Goal: Task Accomplishment & Management: Use online tool/utility

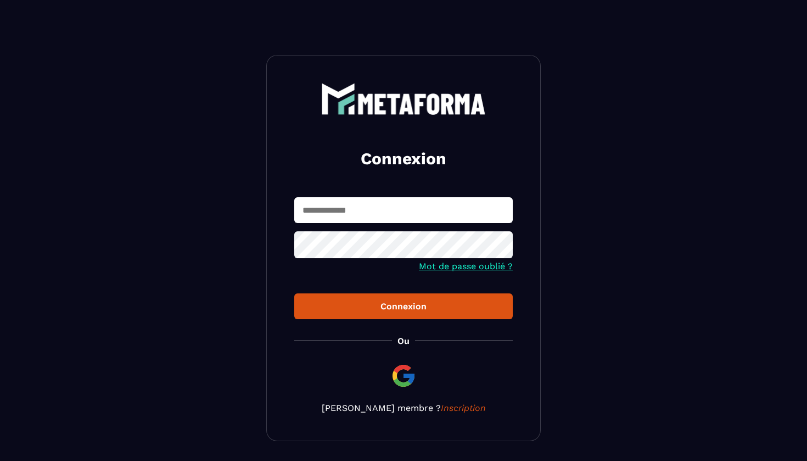
type input "**********"
click at [410, 303] on div "Connexion" at bounding box center [403, 306] width 201 height 10
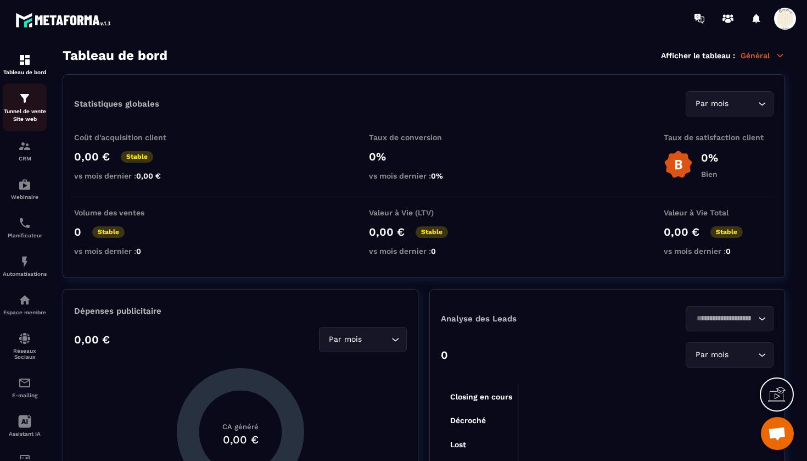
click at [26, 103] on img at bounding box center [24, 98] width 13 height 13
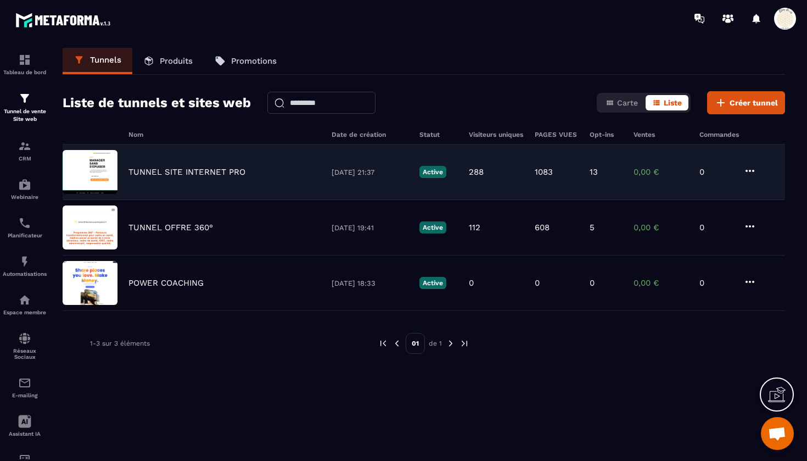
click at [158, 176] on p "TUNNEL SITE INTERNET PRO" at bounding box center [186, 172] width 117 height 10
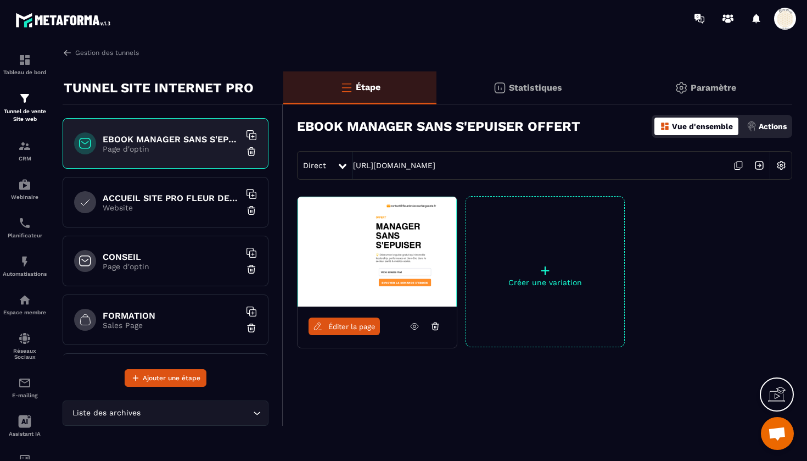
click at [737, 165] on icon at bounding box center [738, 165] width 21 height 21
click at [22, 227] on img at bounding box center [24, 222] width 13 height 13
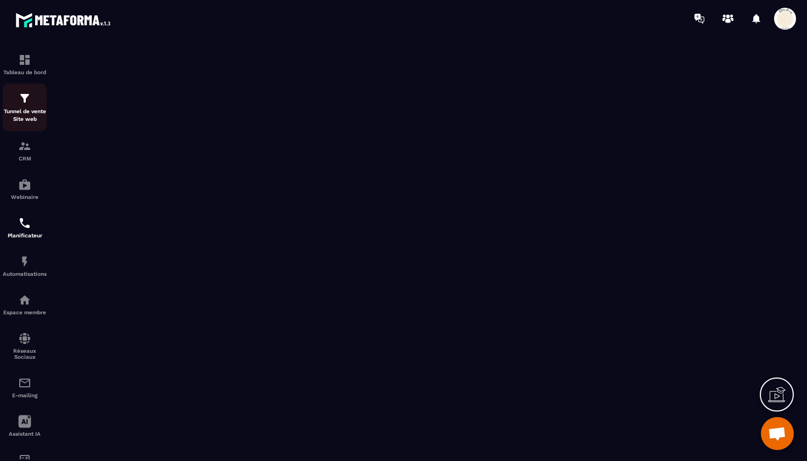
click at [32, 107] on div "Tunnel de vente Site web" at bounding box center [25, 107] width 44 height 31
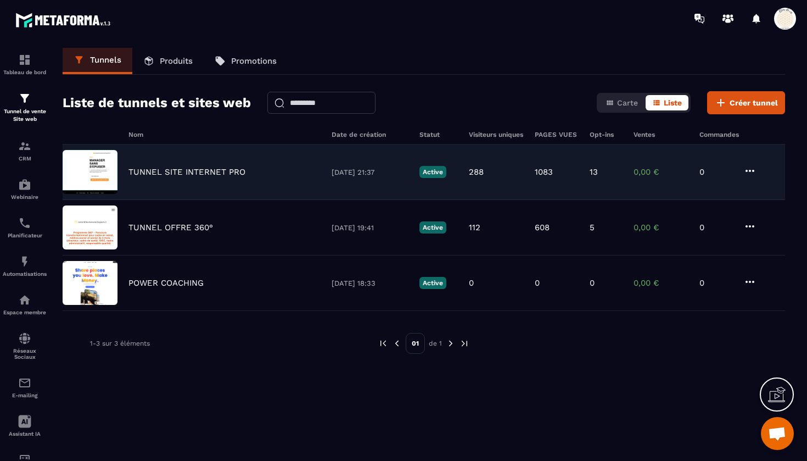
click at [189, 170] on p "TUNNEL SITE INTERNET PRO" at bounding box center [186, 172] width 117 height 10
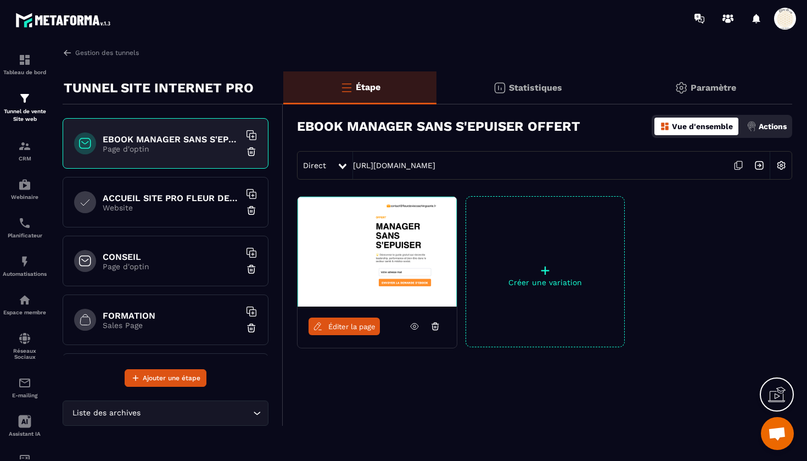
click at [144, 328] on p "Sales Page" at bounding box center [171, 325] width 137 height 9
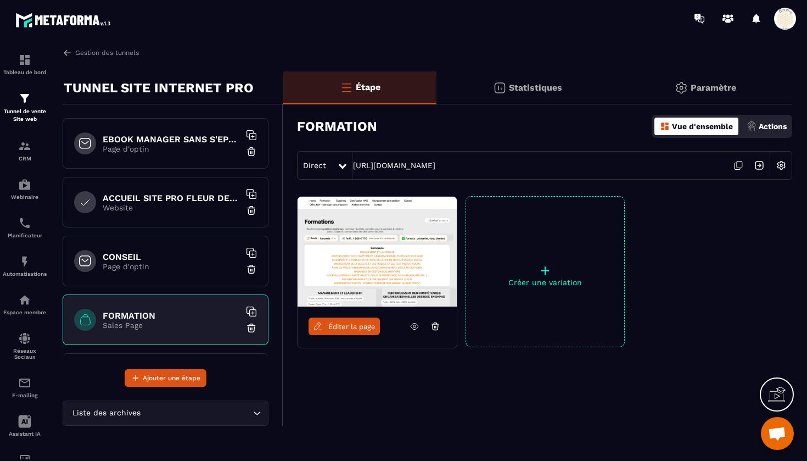
click at [738, 162] on icon at bounding box center [738, 165] width 21 height 21
click at [177, 206] on p "Website" at bounding box center [171, 207] width 137 height 9
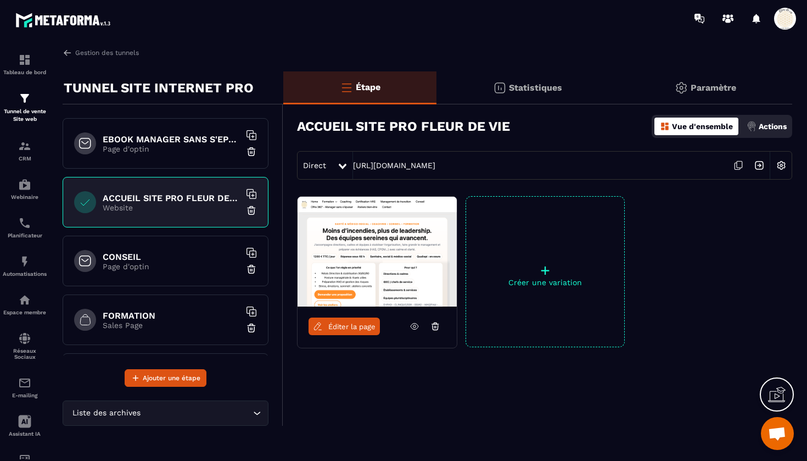
click at [738, 165] on icon at bounding box center [738, 165] width 21 height 21
click at [125, 264] on p "Page d'optin" at bounding box center [171, 266] width 137 height 9
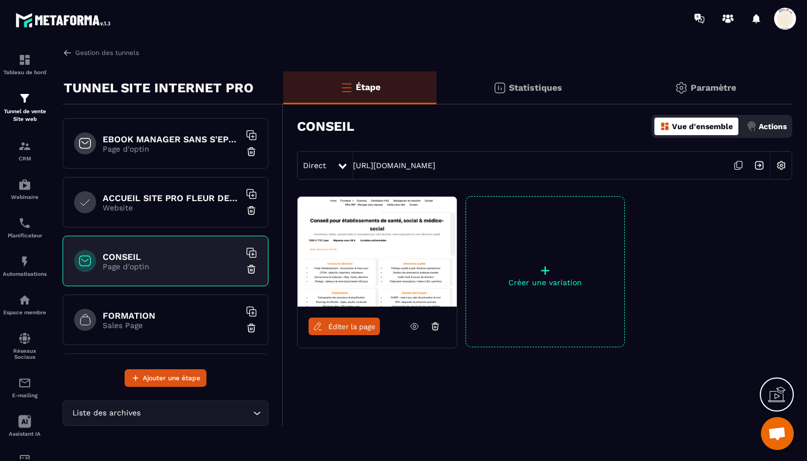
click at [350, 327] on span "Éditer la page" at bounding box center [351, 326] width 47 height 8
